Goal: Task Accomplishment & Management: Complete application form

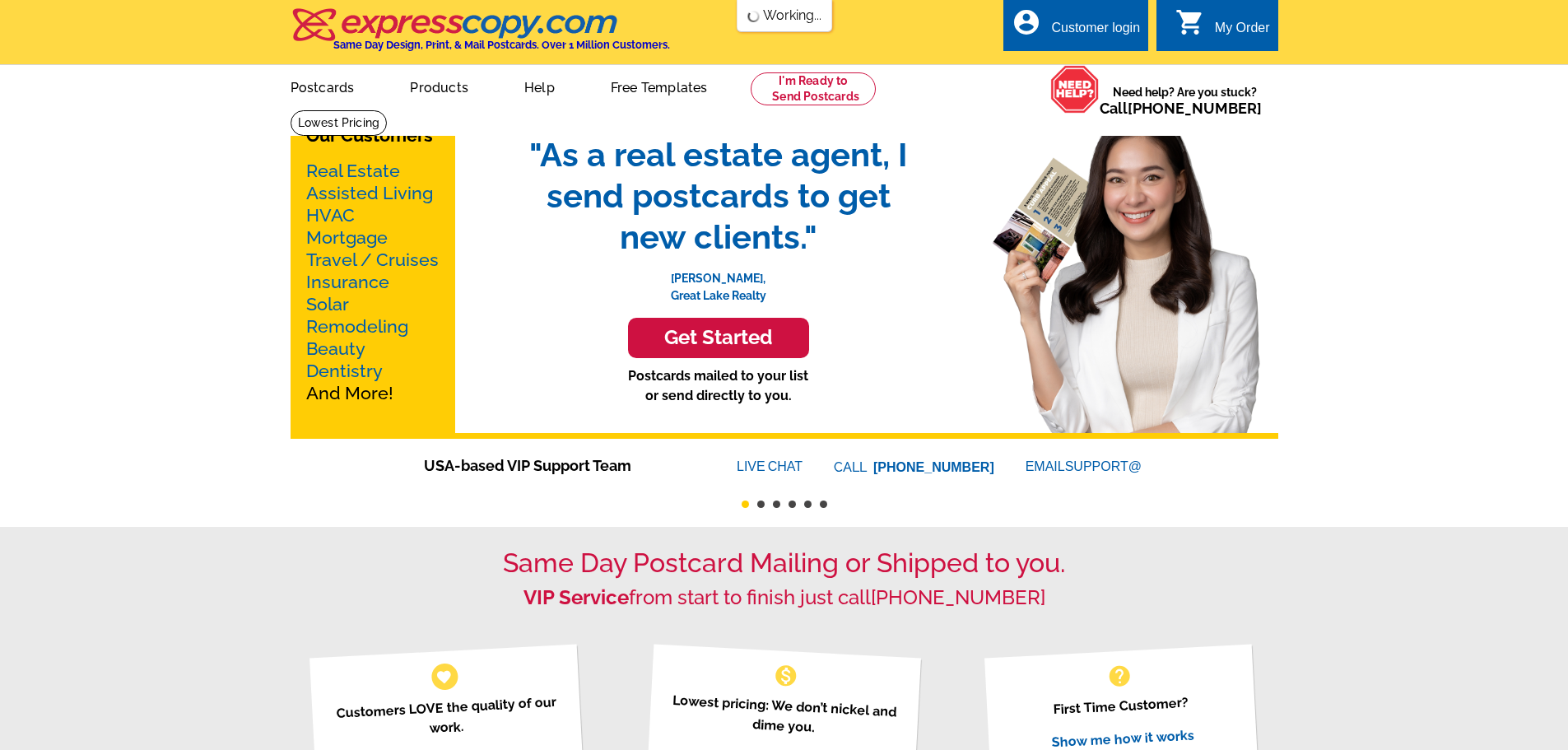
click at [1089, 23] on div "Customer login" at bounding box center [1096, 32] width 89 height 23
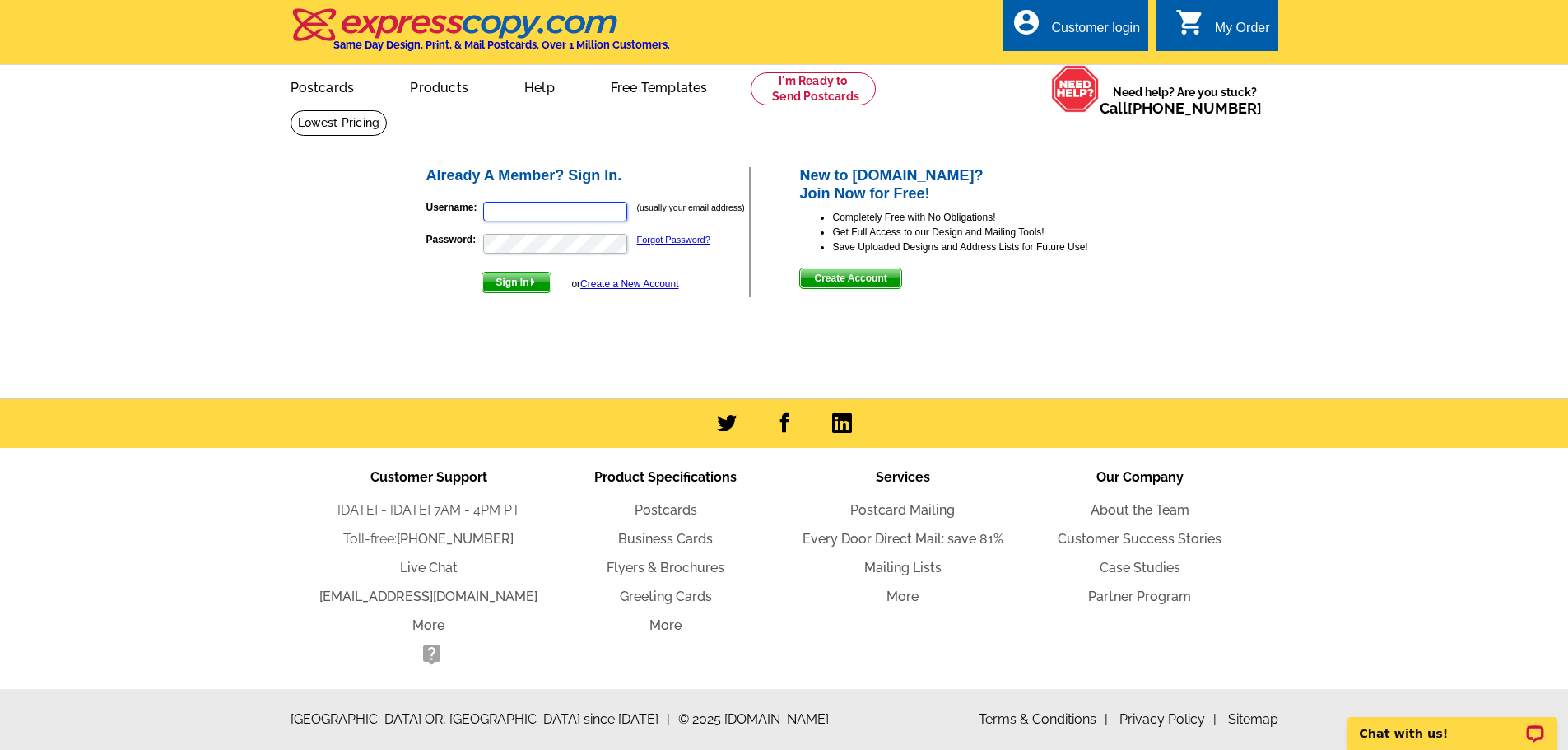
click at [514, 217] on input "Username:" at bounding box center [555, 211] width 144 height 20
type input "[PERSON_NAME][EMAIL_ADDRESS][PERSON_NAME][DOMAIN_NAME]"
click at [482, 272] on button "Sign In" at bounding box center [517, 282] width 70 height 21
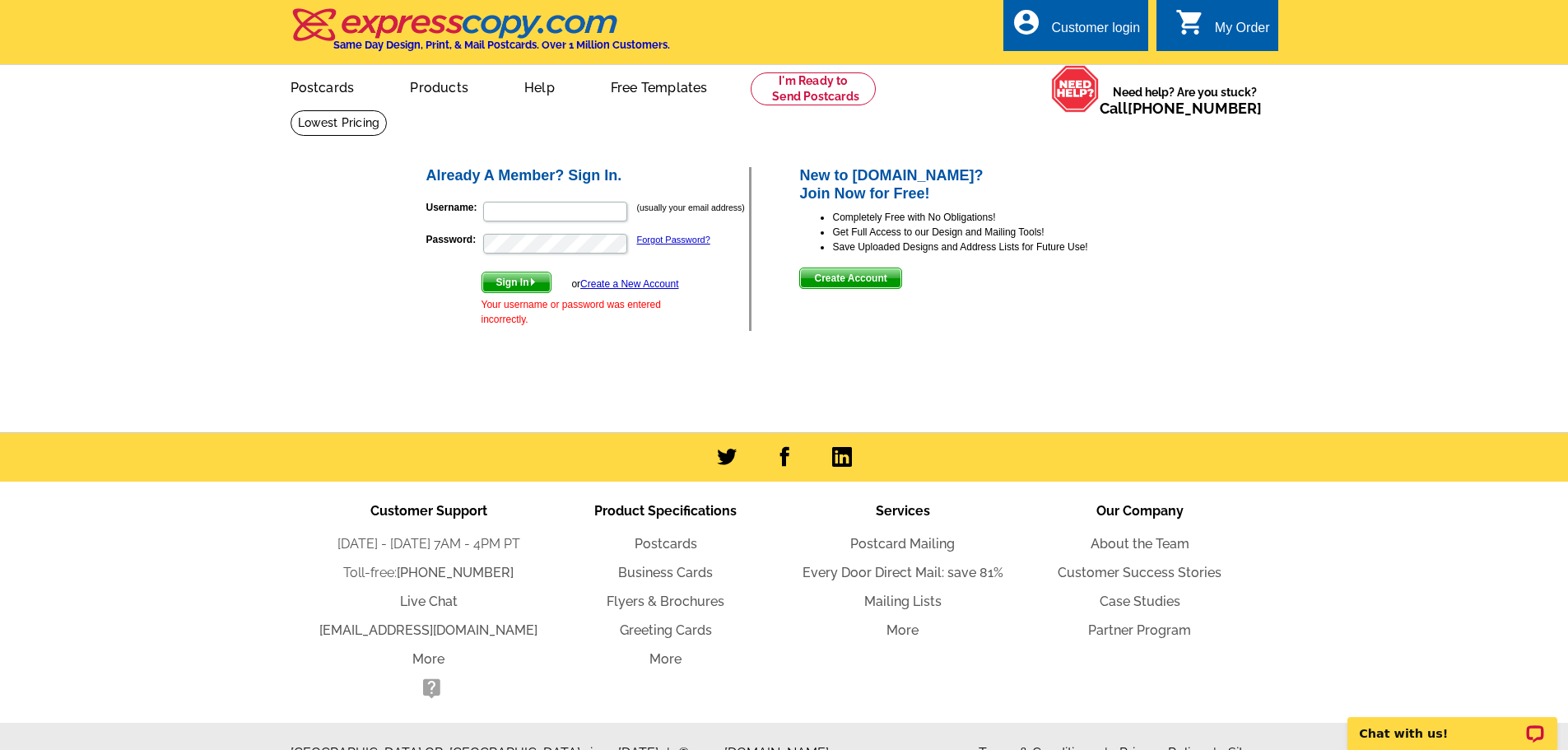
click at [610, 280] on link "Create a New Account" at bounding box center [629, 284] width 98 height 12
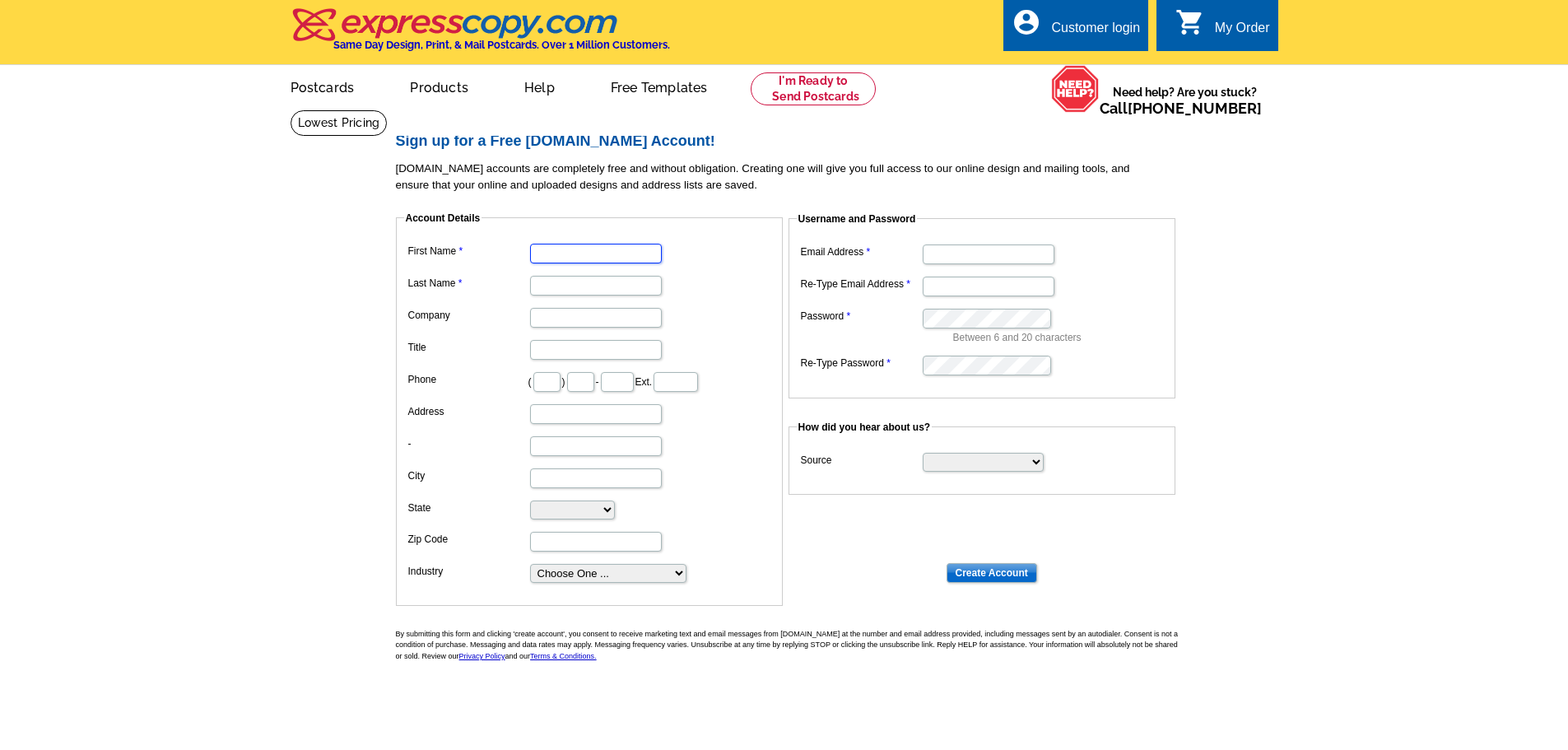
drag, startPoint x: 544, startPoint y: 254, endPoint x: 662, endPoint y: 262, distance: 118.3
click at [547, 254] on input "First Name" at bounding box center [596, 253] width 131 height 20
type input "Brad"
type input "Huegel"
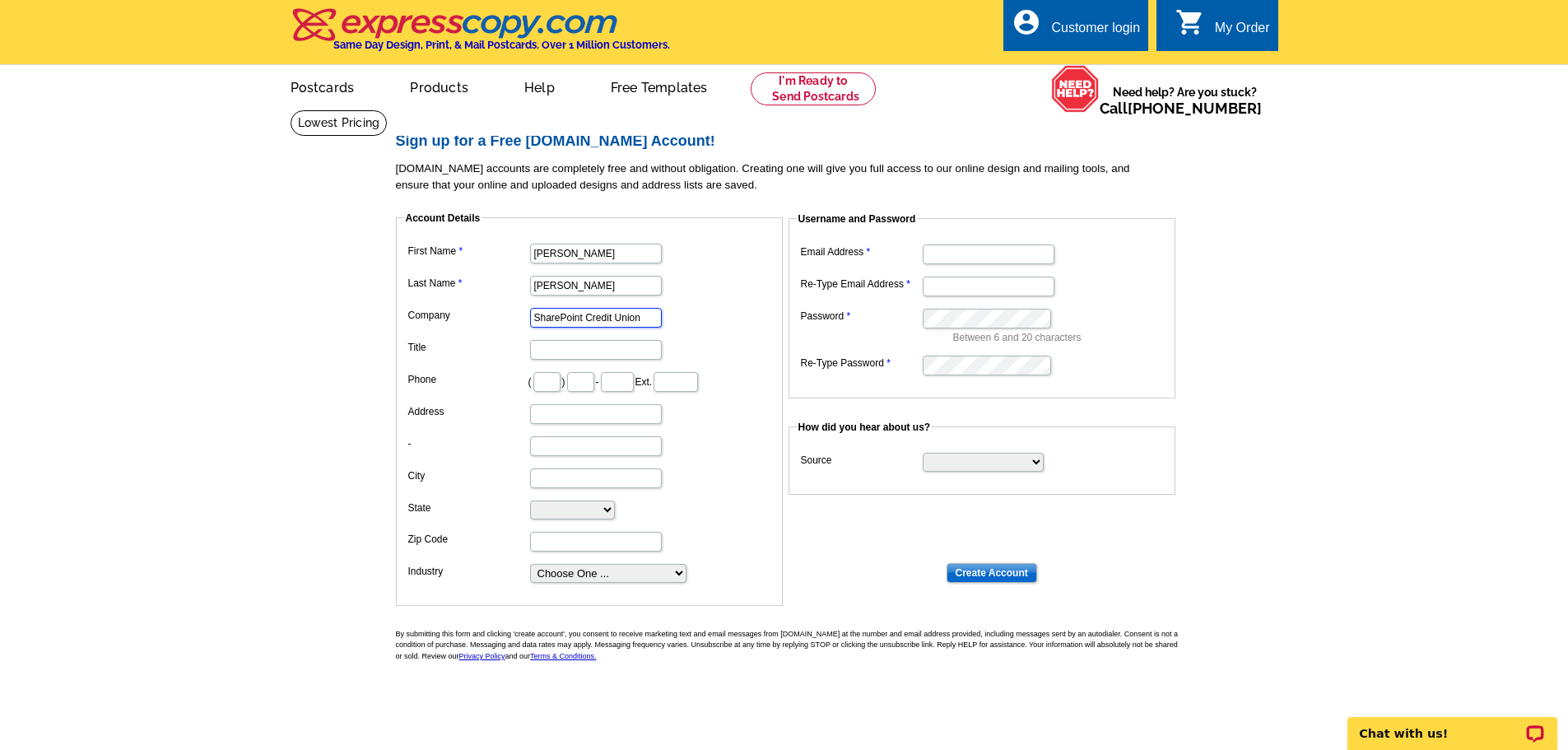
type input "SharePoint Credit Union"
type input "Mortgage Supervisor"
type input "952"
type input "988"
type input "8187"
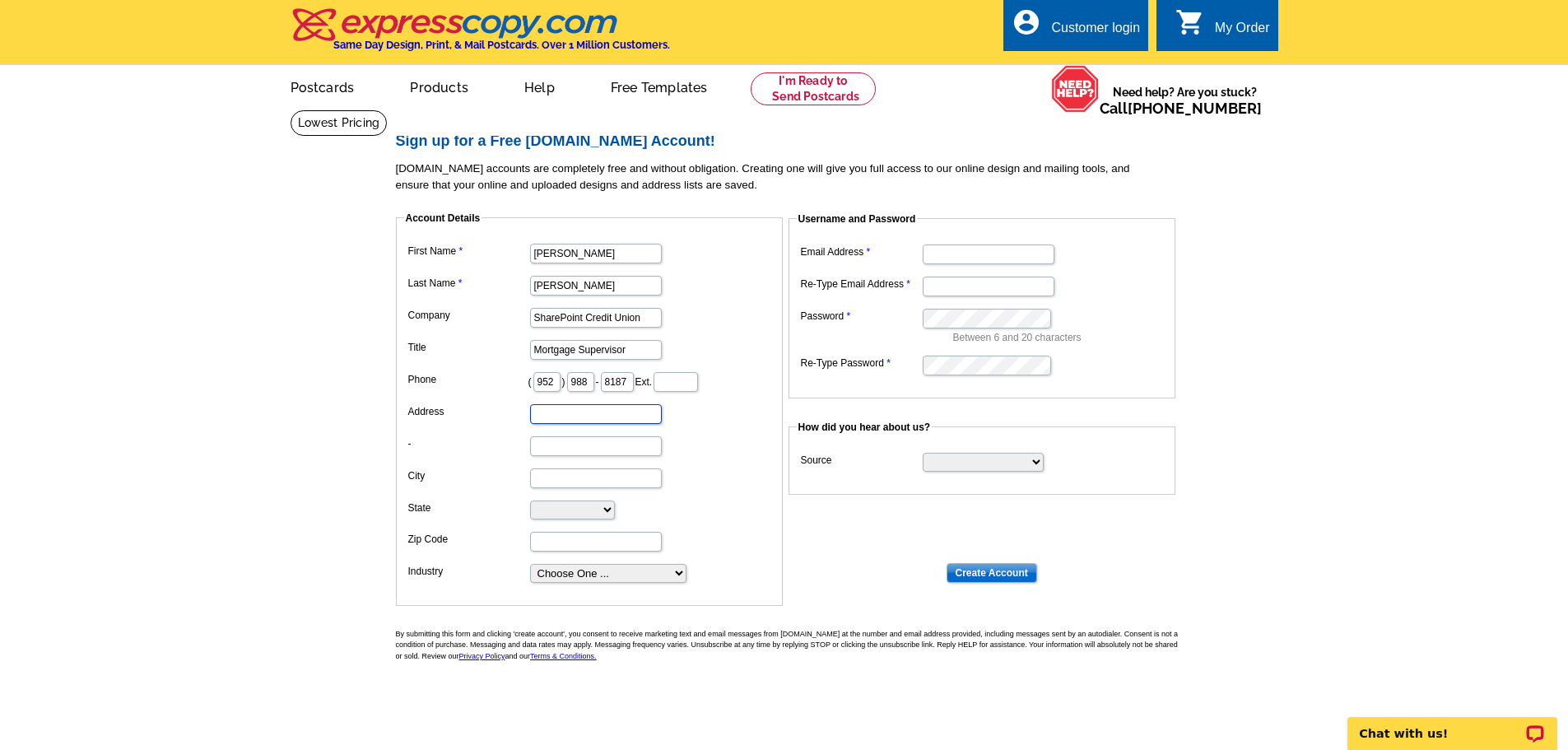
click at [551, 419] on input "Address" at bounding box center [596, 413] width 131 height 20
type input "10750 France Ave S"
type input "Bloomington"
select select "MN"
type input "55431"
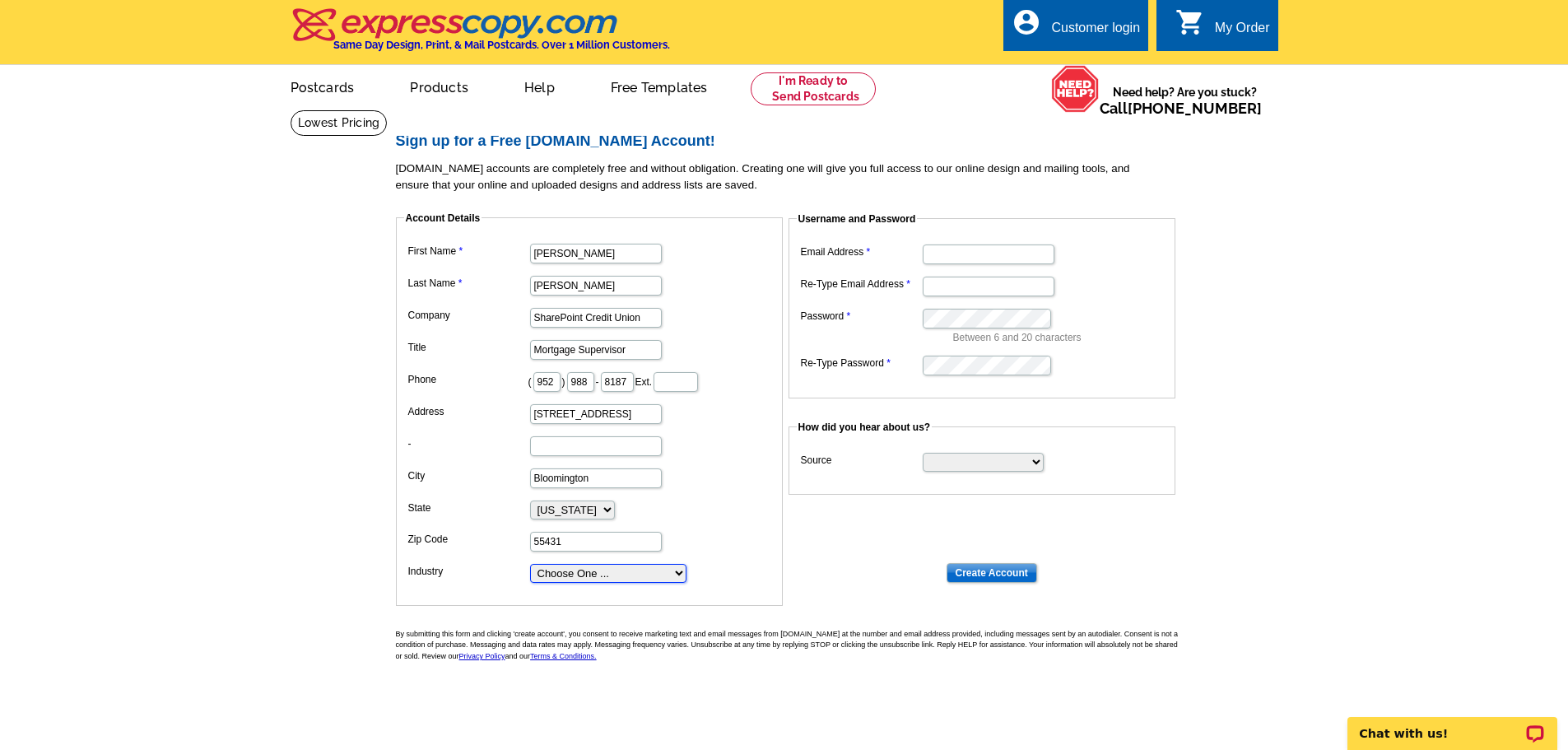
click at [604, 576] on select "Choose One ... Residential Real Estate Accounting Agriculture Architecture Arts…" at bounding box center [608, 573] width 156 height 19
select select "19"
click at [530, 564] on select "Choose One ... Residential Real Estate Accounting Agriculture Architecture Arts…" at bounding box center [608, 573] width 156 height 19
click at [1270, 320] on main "Sign up for a Free expresscopy.com Account! expresscopy.com accounts are comple…" at bounding box center [784, 433] width 1568 height 648
click at [974, 262] on input "Email Address" at bounding box center [988, 254] width 131 height 20
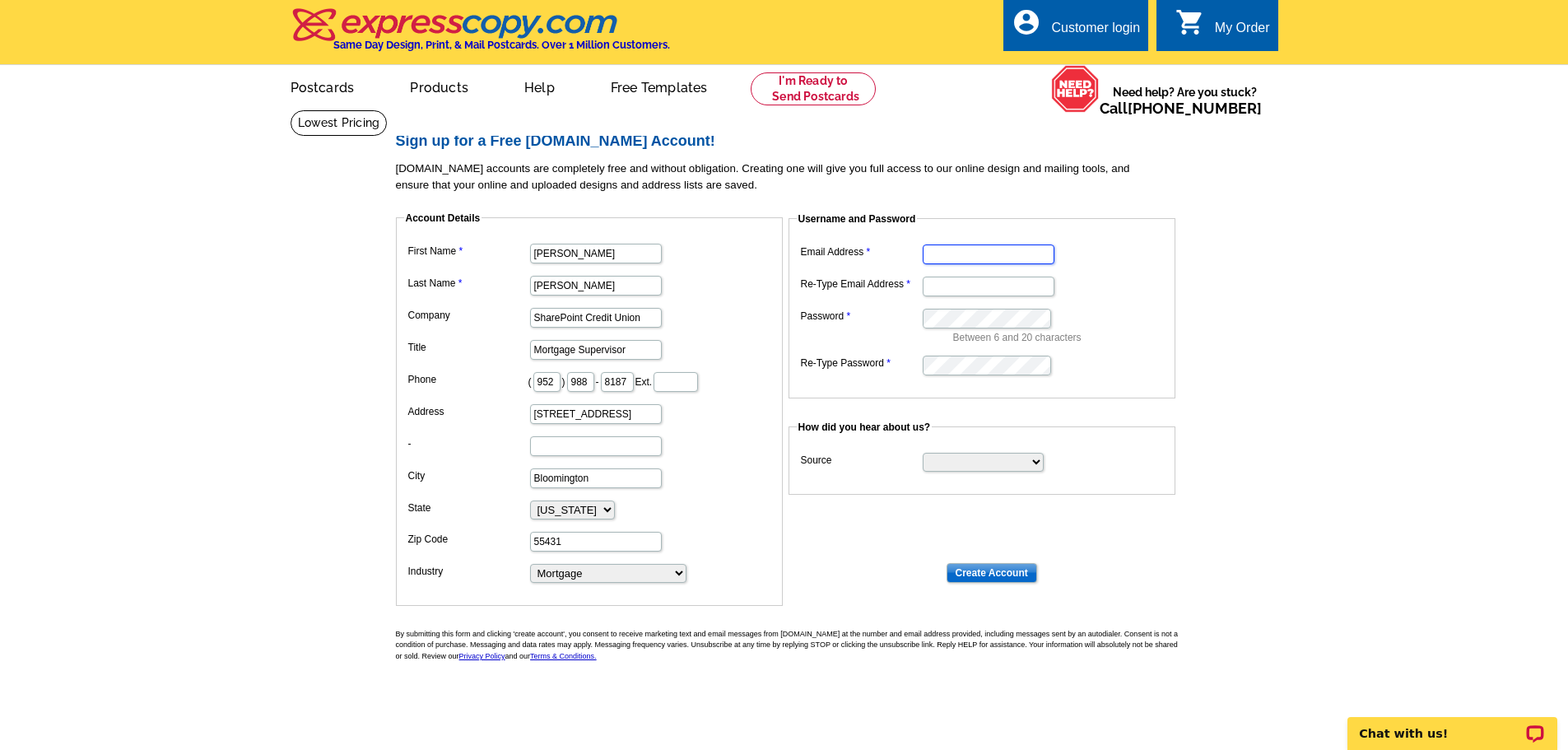
type input "[PERSON_NAME][EMAIL_ADDRESS][PERSON_NAME][DOMAIN_NAME]"
click at [1257, 393] on main "Sign up for a Free expresscopy.com Account! expresscopy.com accounts are comple…" at bounding box center [784, 433] width 1568 height 648
click at [991, 468] on select "Search Engine Television Ad Direct Mail Postcard Email Referred by a friend Oth…" at bounding box center [983, 462] width 121 height 19
select select "other"
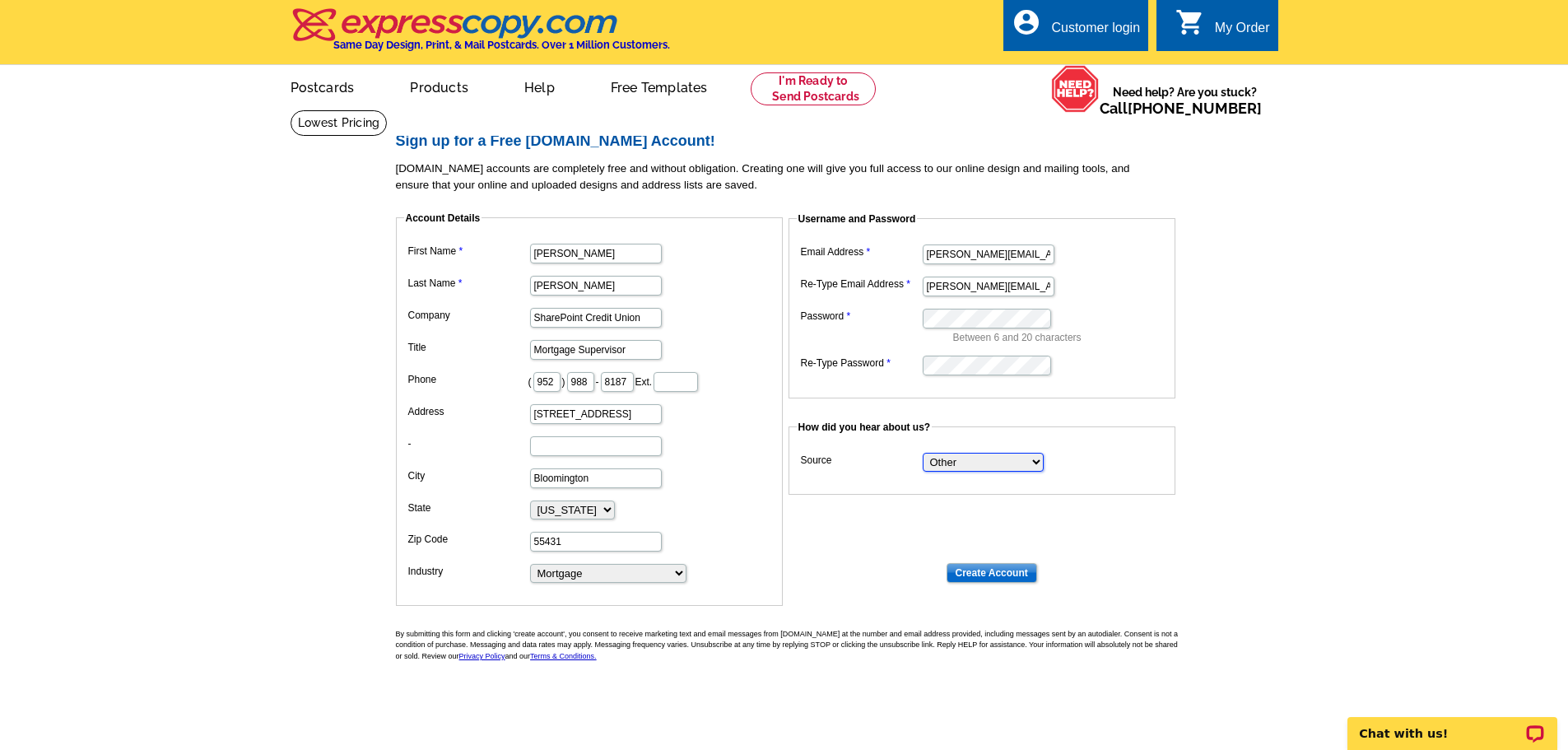
click at [923, 453] on select "Search Engine Television Ad Direct Mail Postcard Email Referred by a friend Oth…" at bounding box center [983, 462] width 121 height 19
click at [992, 568] on input "Create Account" at bounding box center [992, 572] width 90 height 20
